Goal: Task Accomplishment & Management: Manage account settings

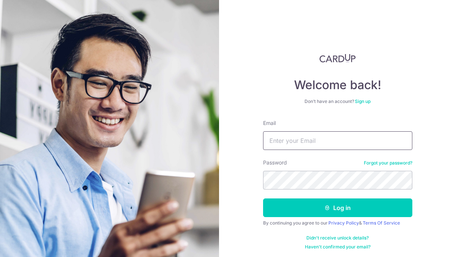
click at [403, 137] on input "Email" at bounding box center [337, 140] width 149 height 19
click at [401, 139] on input "Email" at bounding box center [337, 140] width 149 height 19
click at [310, 134] on input "Email" at bounding box center [337, 140] width 149 height 19
type input "[EMAIL_ADDRESS][DOMAIN_NAME]"
click at [342, 195] on form "Email koo.junyuan@yahoo.com.sg Password Forgot your password? Log in By continu…" at bounding box center [337, 184] width 149 height 131
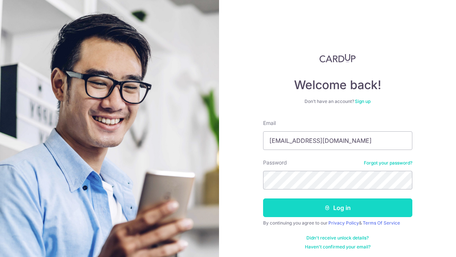
click at [341, 206] on button "Log in" at bounding box center [337, 208] width 149 height 19
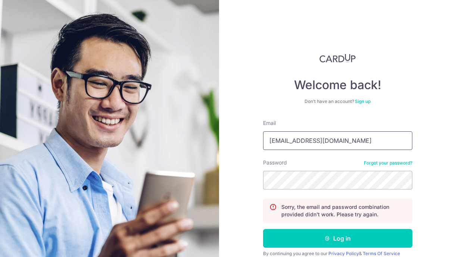
type input "[EMAIL_ADDRESS][DOMAIN_NAME]"
click at [320, 170] on div "Password Forgot your password?" at bounding box center [337, 174] width 149 height 31
click at [336, 239] on button "Log in" at bounding box center [337, 238] width 149 height 19
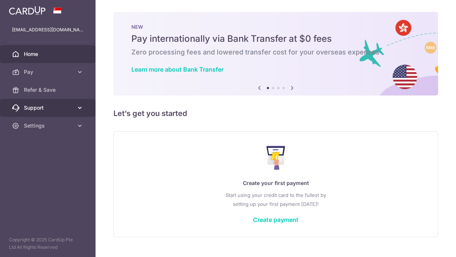
click at [71, 105] on span "Support" at bounding box center [48, 107] width 49 height 7
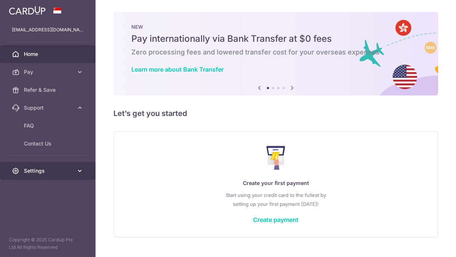
click at [81, 174] on icon at bounding box center [79, 170] width 7 height 7
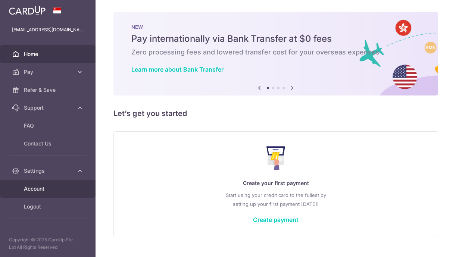
click at [56, 192] on span "Account" at bounding box center [48, 188] width 49 height 7
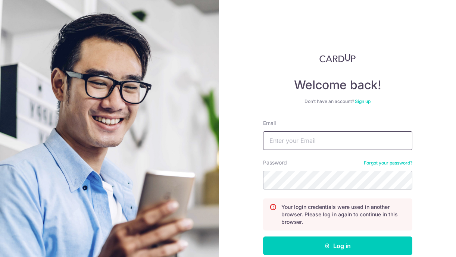
type input "[EMAIL_ADDRESS][DOMAIN_NAME]"
